Goal: Transaction & Acquisition: Download file/media

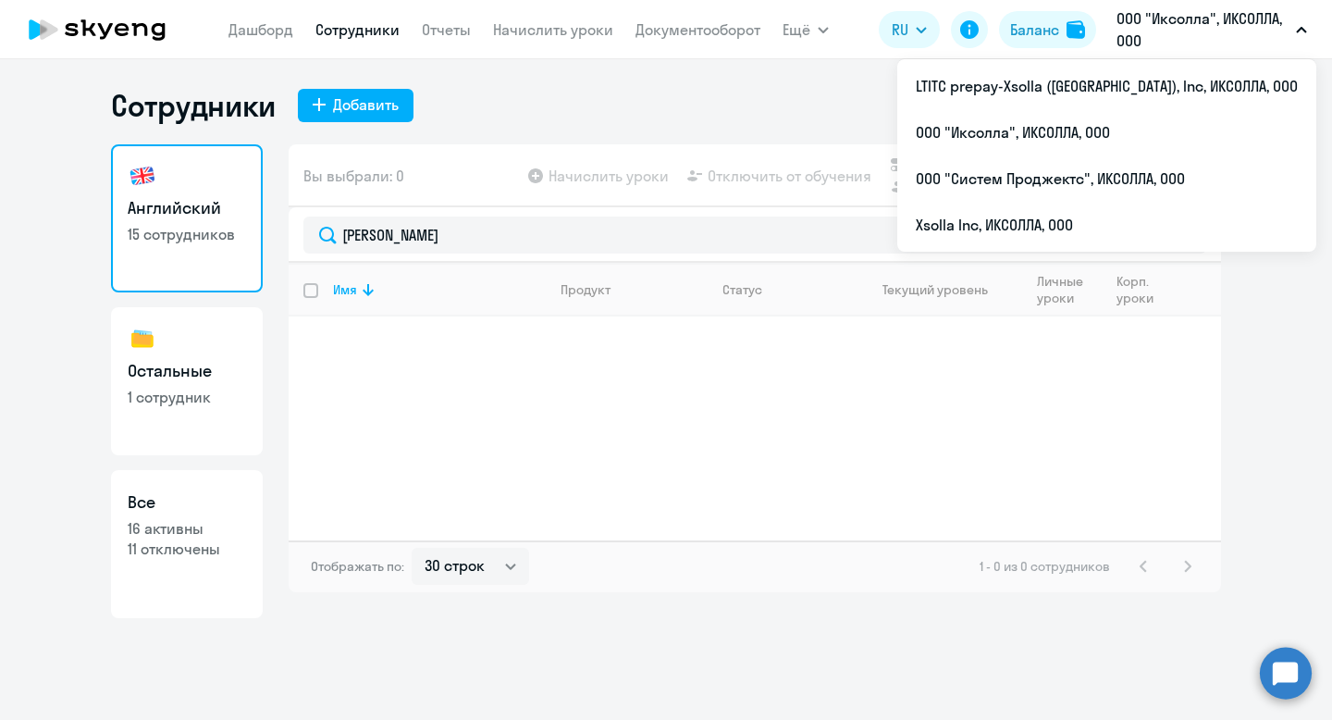
select select "30"
click at [1169, 125] on li "ООО "Иксолла", ИКСОЛЛА, ООО" at bounding box center [1106, 132] width 419 height 46
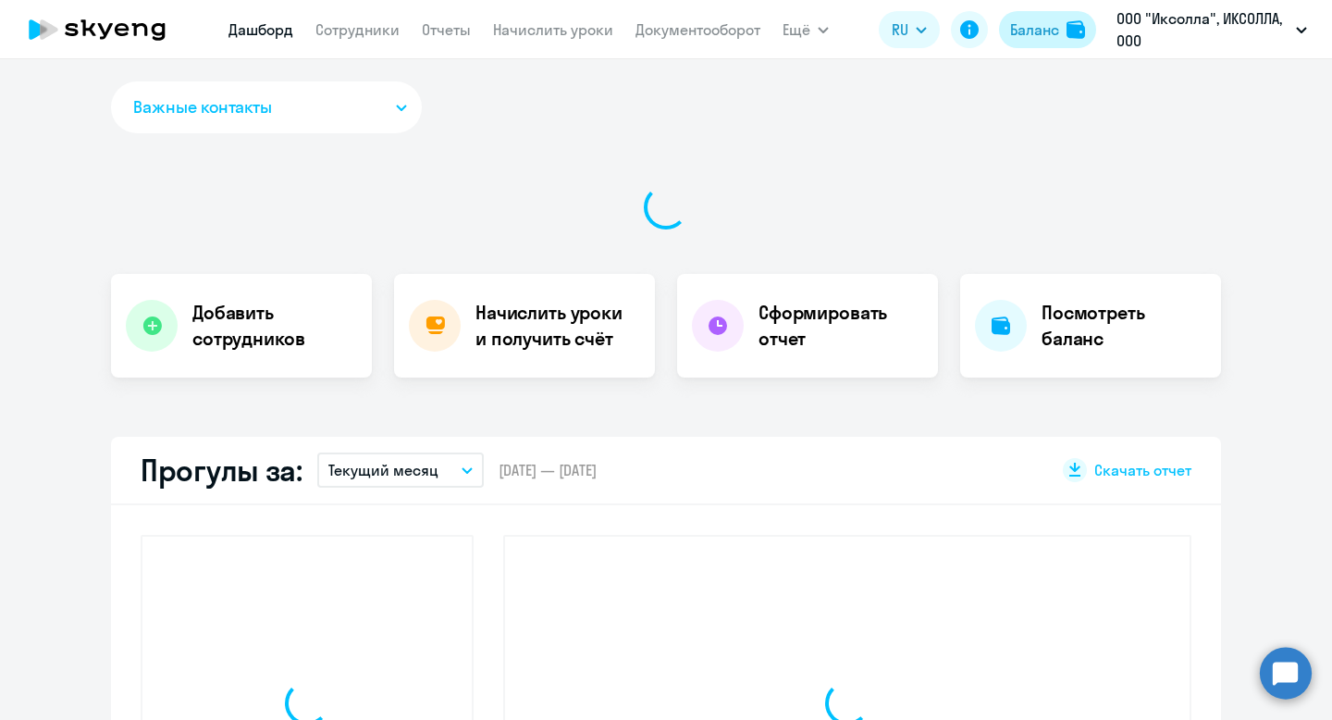
click at [1032, 31] on div "Баланс" at bounding box center [1034, 29] width 49 height 22
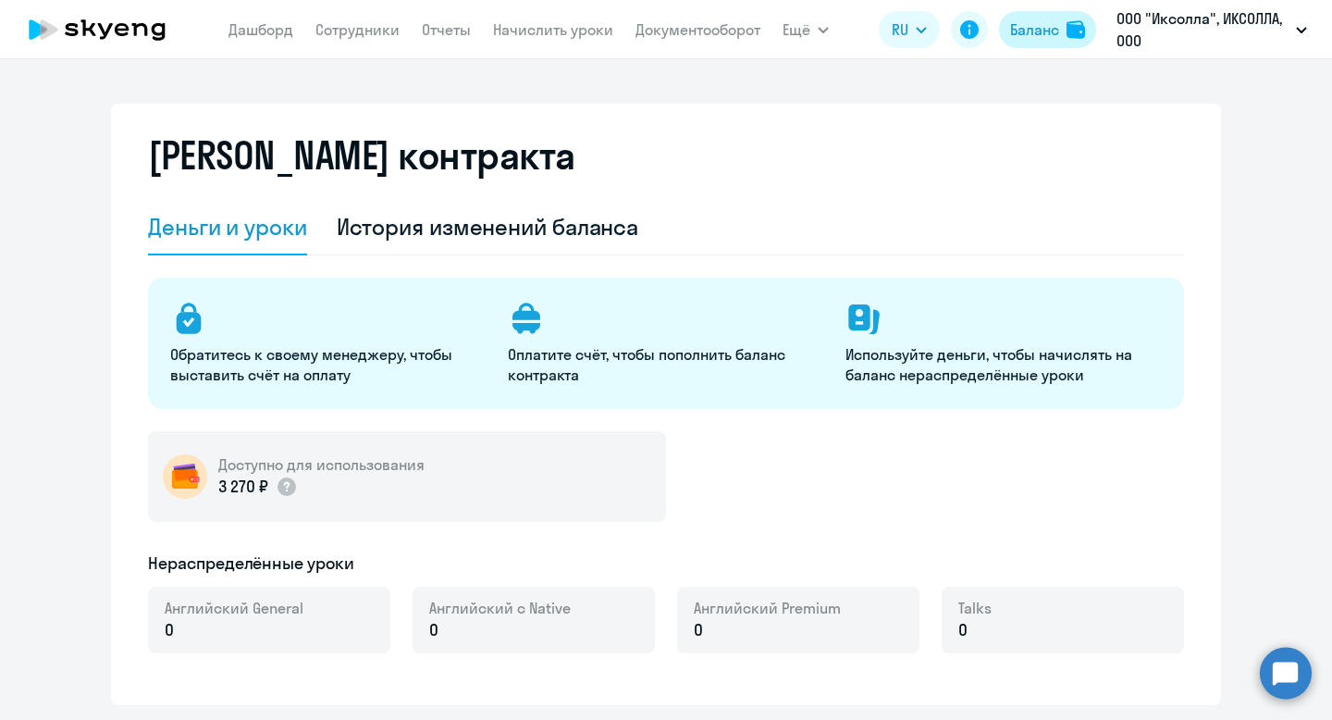
select select "english_adult_not_native_speaker"
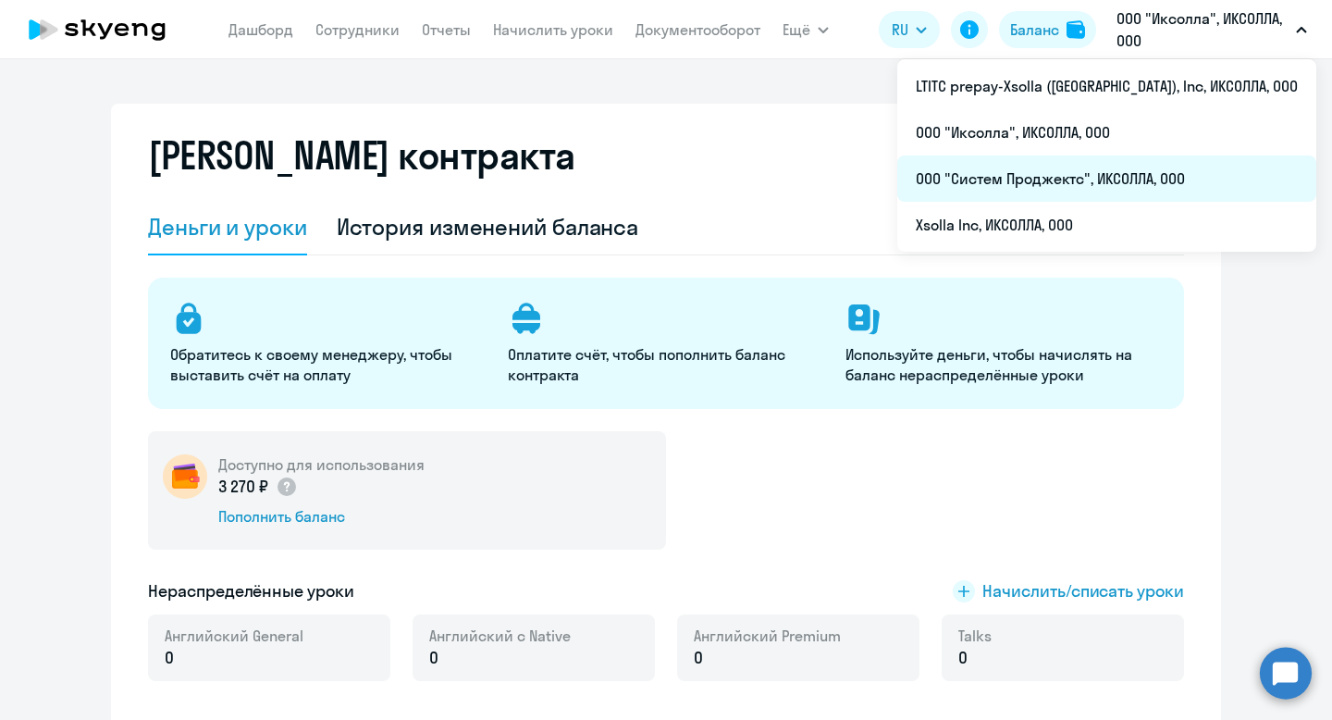
click at [1178, 164] on li "ООО "Систем Проджектс", ИКСОЛЛА, ООО" at bounding box center [1106, 178] width 419 height 46
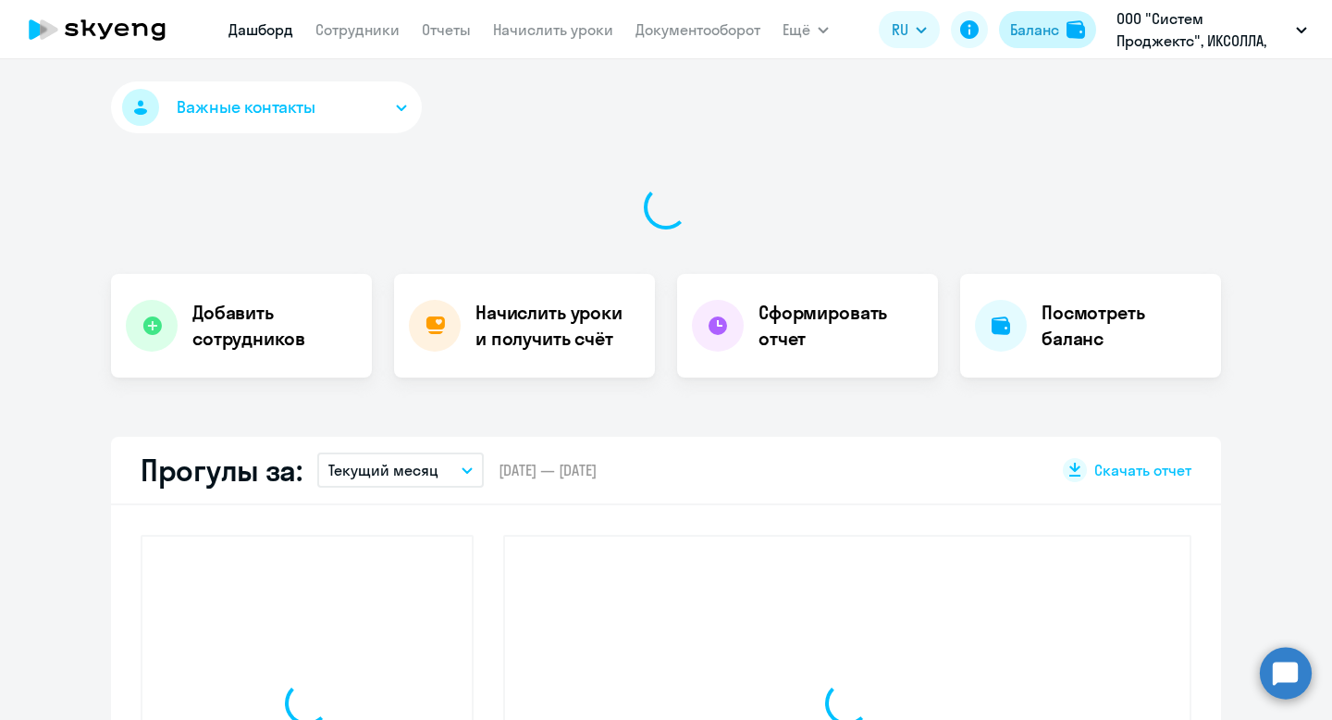
click at [1044, 34] on div "Баланс" at bounding box center [1034, 29] width 49 height 22
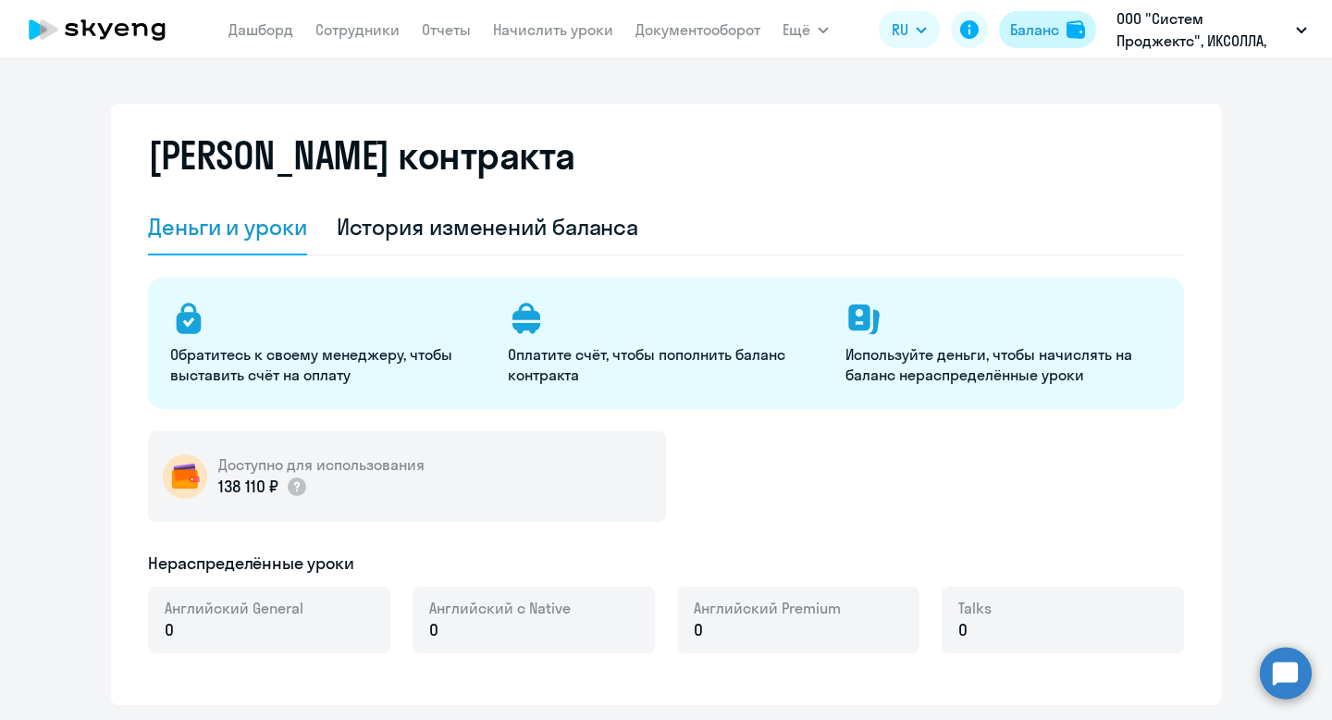
select select "english_adult_not_native_speaker"
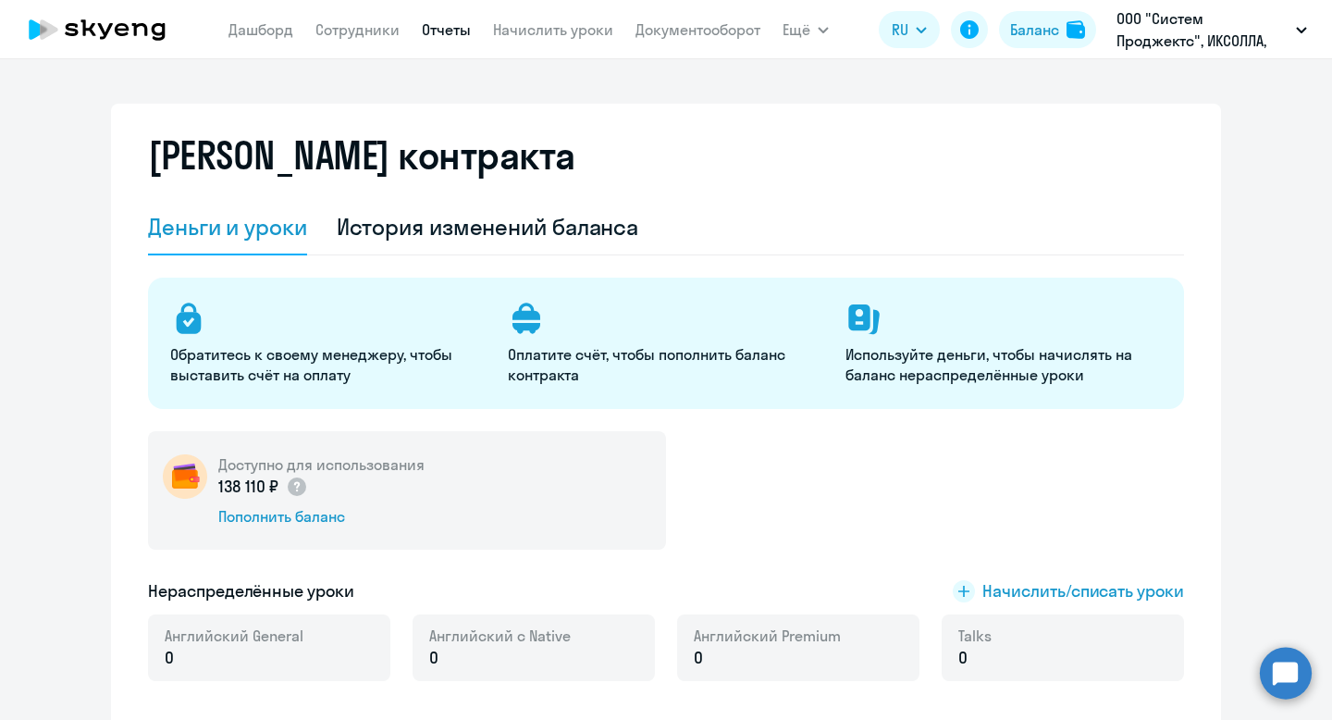
click at [436, 33] on link "Отчеты" at bounding box center [446, 29] width 49 height 18
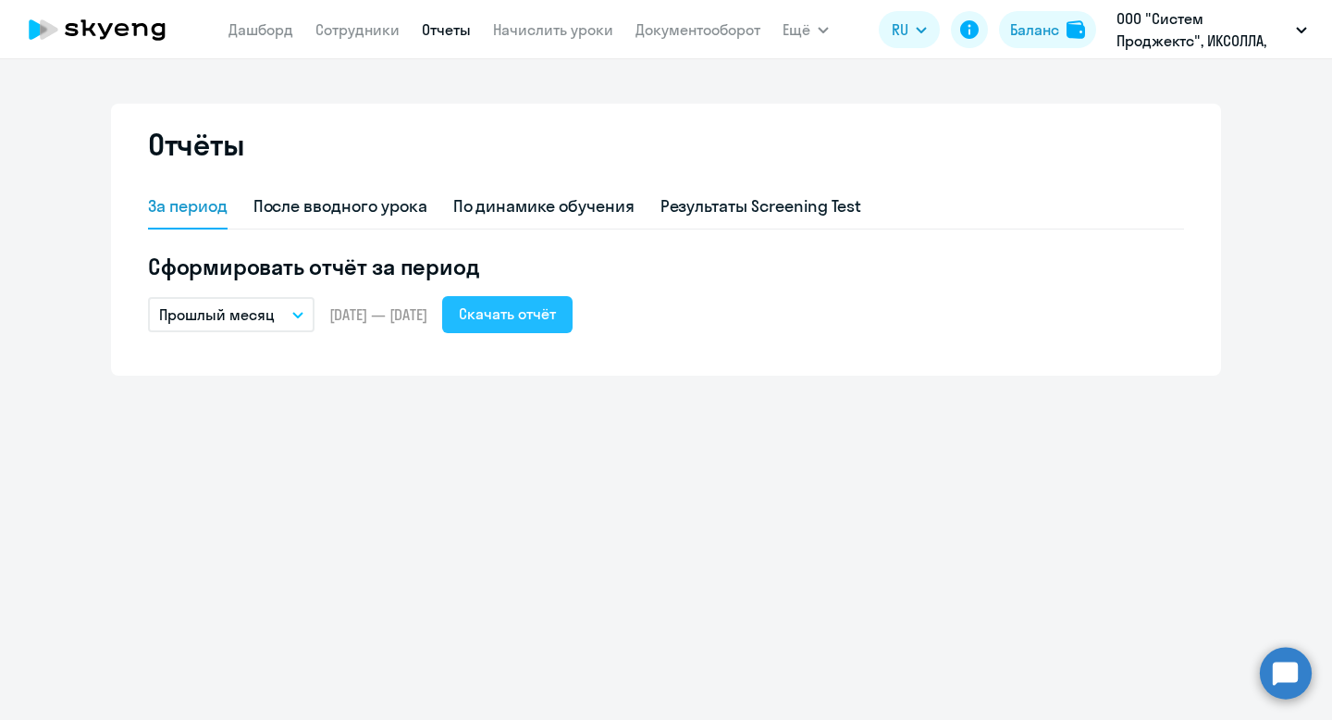
click at [556, 312] on div "Скачать отчёт" at bounding box center [507, 313] width 97 height 22
